Goal: Navigation & Orientation: Find specific page/section

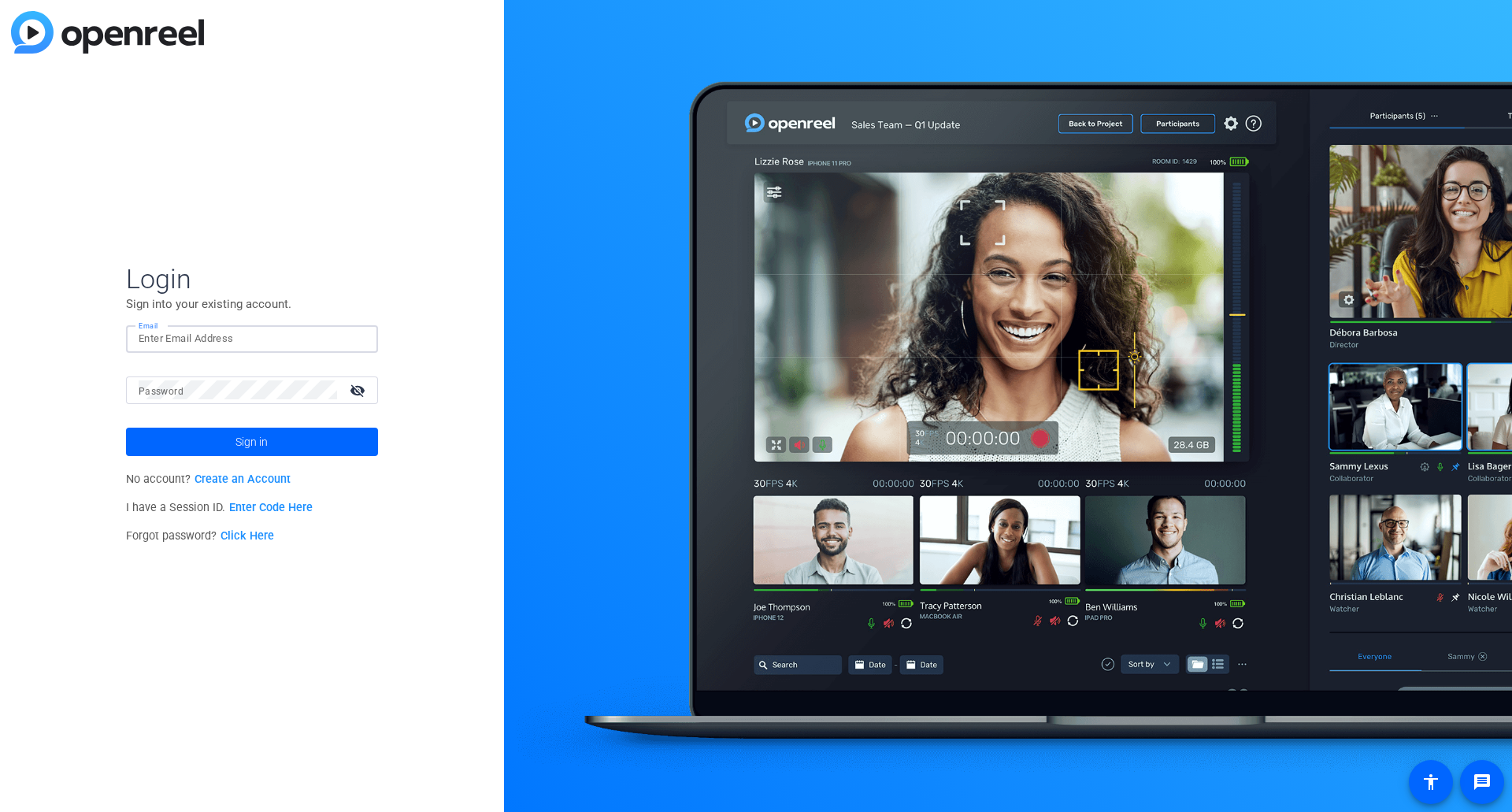
click at [198, 333] on input "Email" at bounding box center [252, 338] width 226 height 19
click at [220, 338] on input "Email" at bounding box center [252, 338] width 226 height 19
paste input "J@nuary3"
type input "J@nuary3"
drag, startPoint x: 217, startPoint y: 341, endPoint x: 135, endPoint y: 350, distance: 82.5
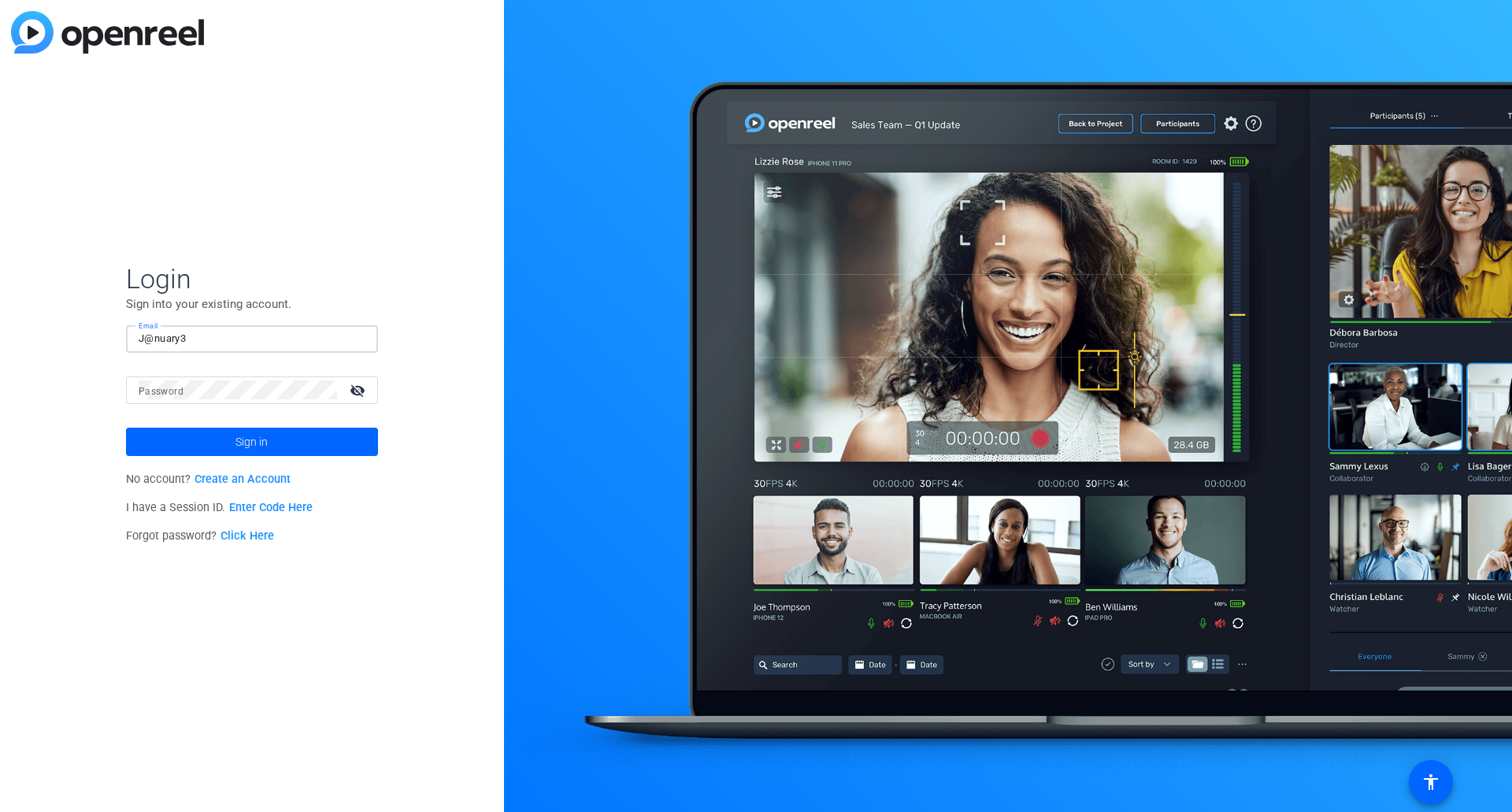
click at [135, 350] on div "Email J@nuary3" at bounding box center [252, 339] width 252 height 28
click at [186, 337] on input "Email" at bounding box center [252, 338] width 226 height 19
type input "[PERSON_NAME][EMAIL_ADDRESS][PERSON_NAME][DOMAIN_NAME]"
click at [271, 427] on span at bounding box center [252, 442] width 252 height 38
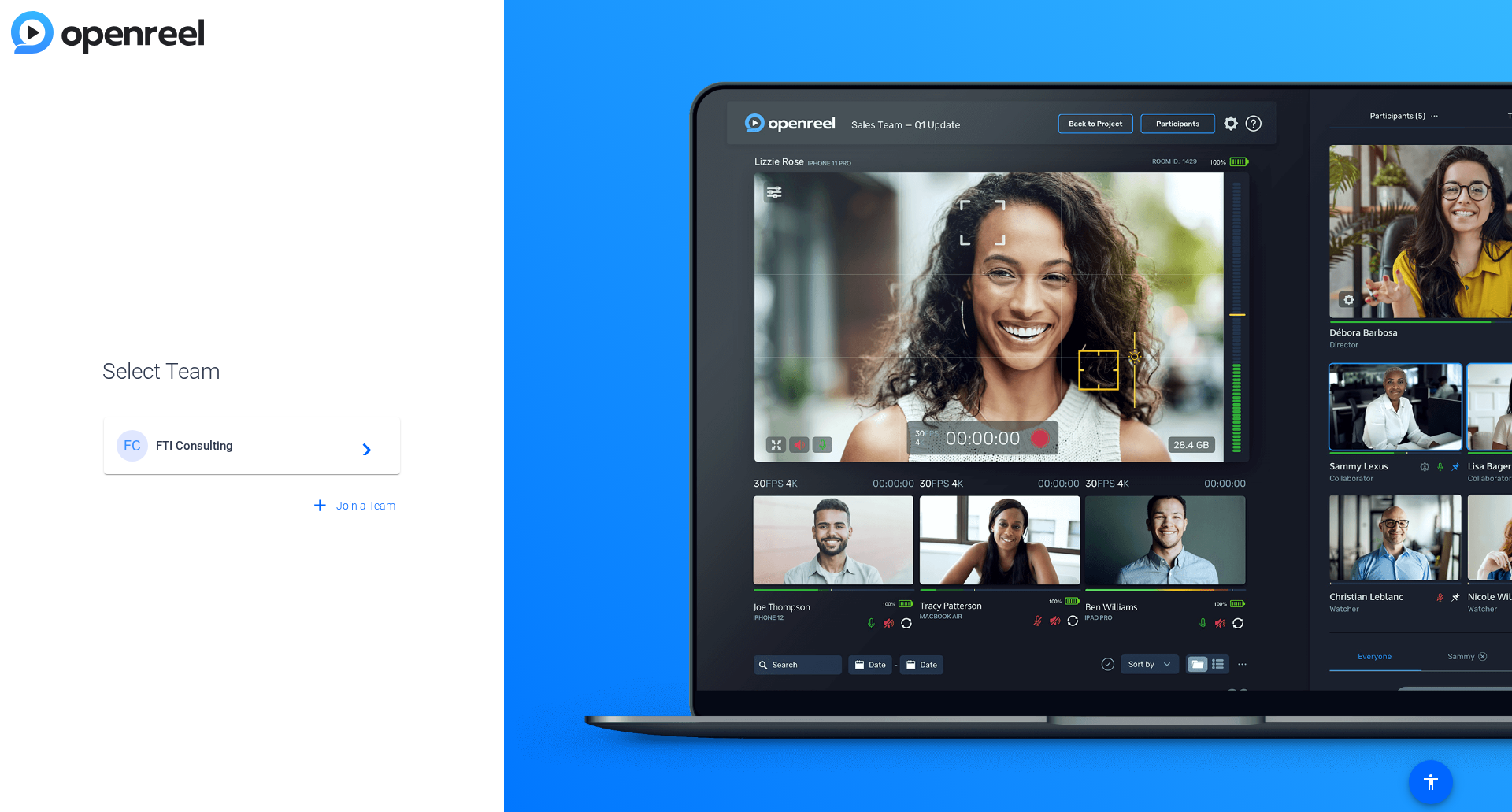
click at [226, 445] on span "FTI Consulting" at bounding box center [254, 446] width 197 height 14
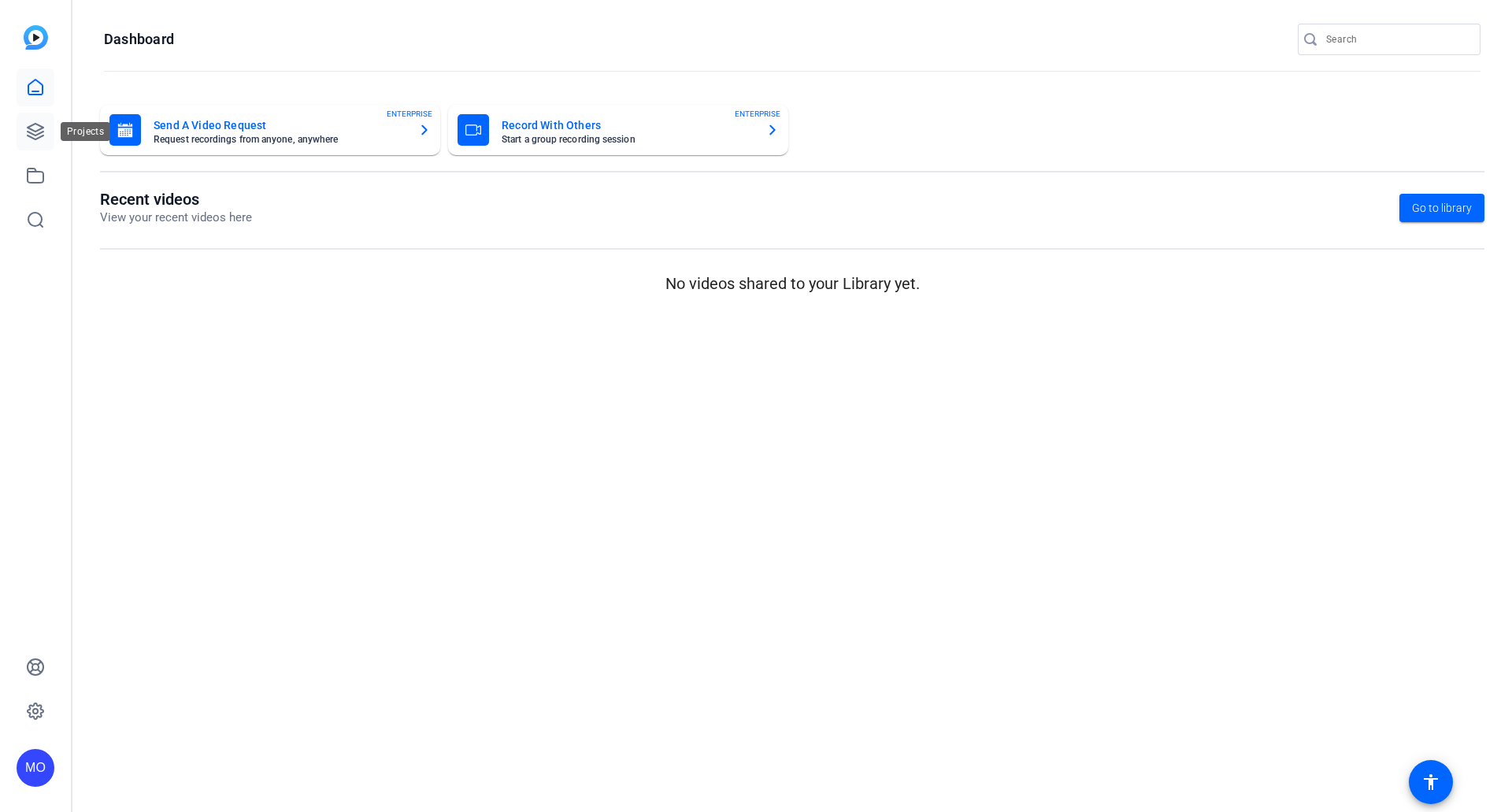
click at [45, 135] on link at bounding box center [35, 132] width 38 height 38
click at [46, 119] on link at bounding box center [35, 132] width 38 height 38
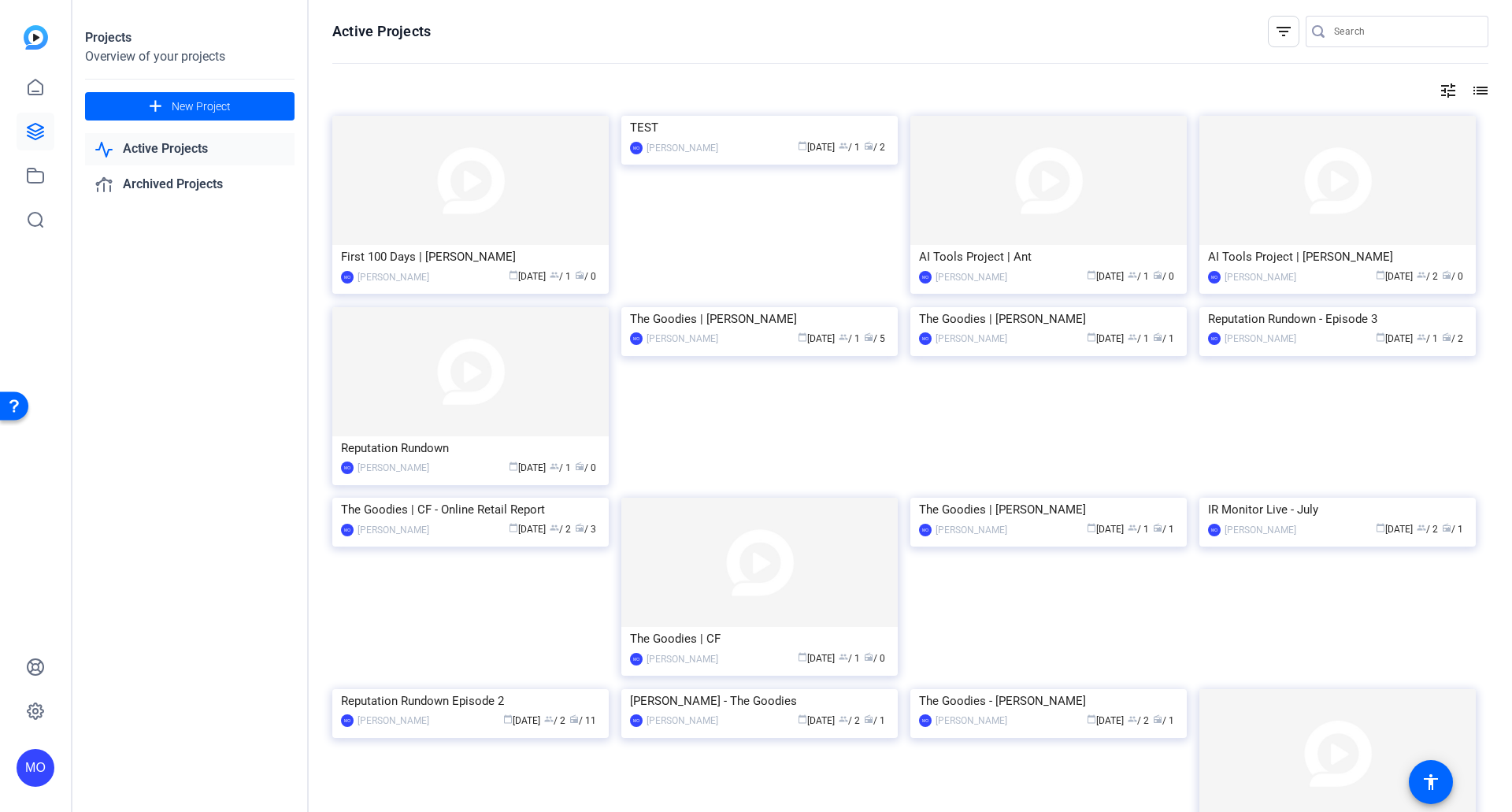
click at [469, 189] on img at bounding box center [470, 180] width 276 height 129
